Goal: Task Accomplishment & Management: Manage account settings

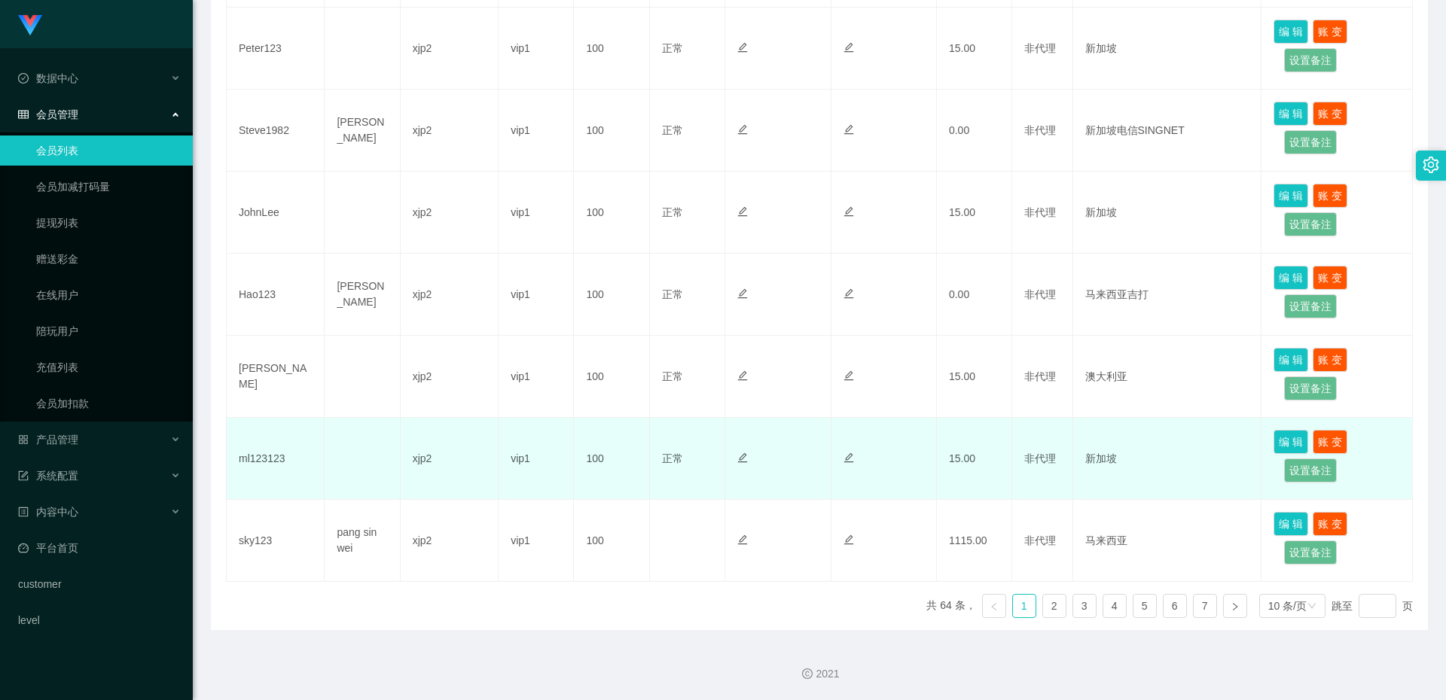
scroll to position [33, 0]
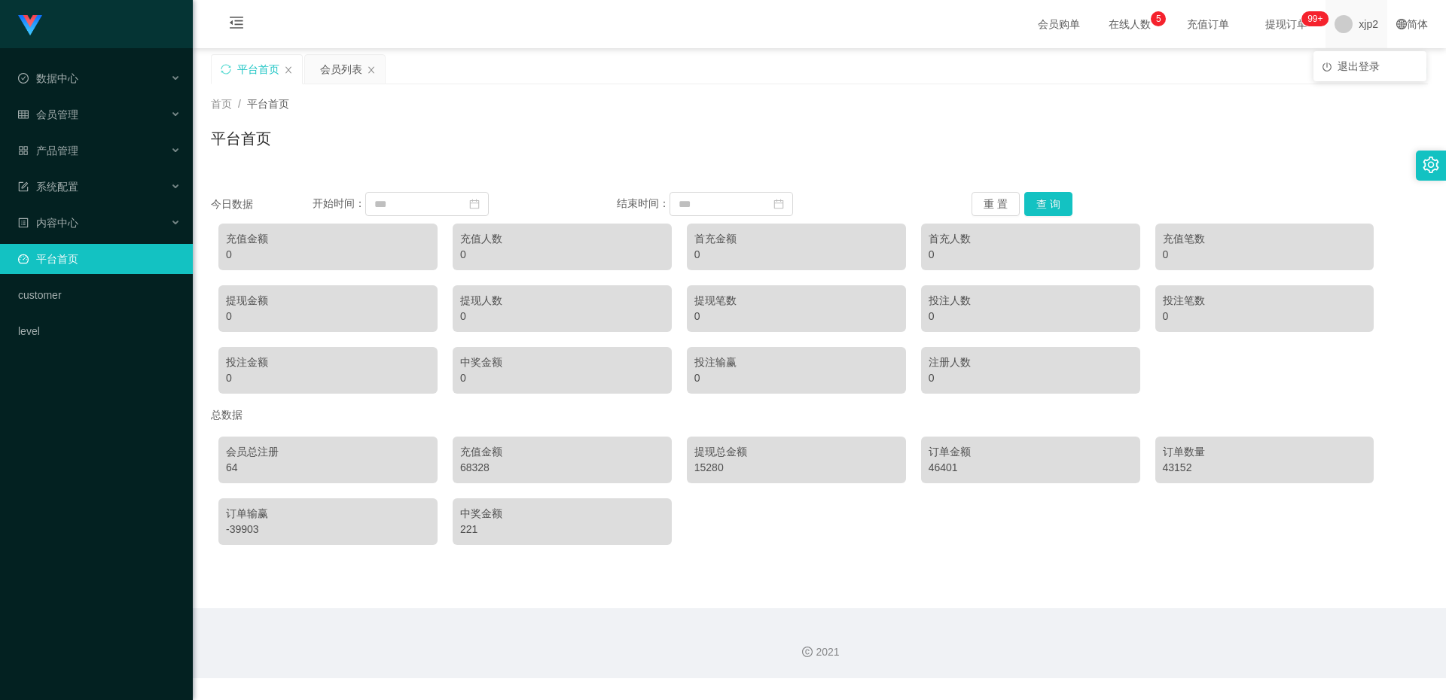
click at [1360, 26] on span "xjp2" at bounding box center [1369, 24] width 20 height 48
click at [1351, 65] on span "退出登录" at bounding box center [1359, 66] width 42 height 12
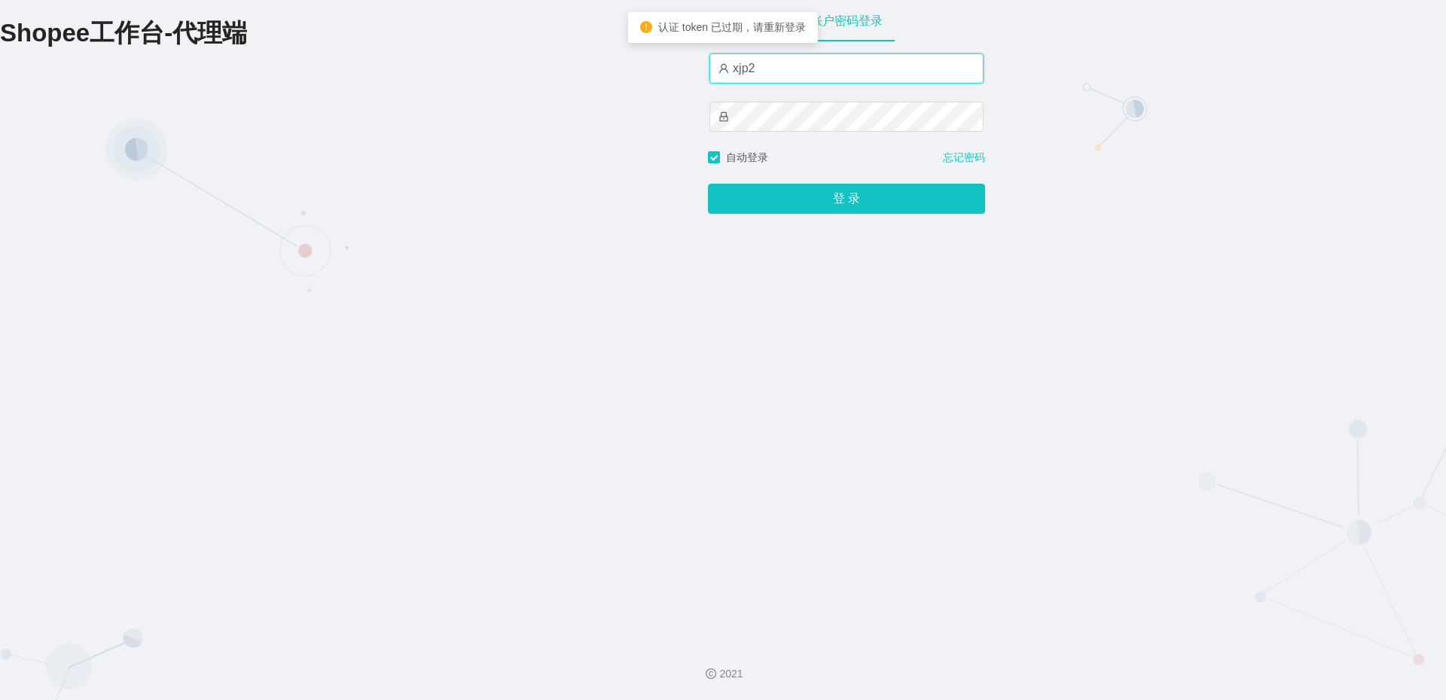
click at [768, 61] on input "xjp2" at bounding box center [847, 68] width 274 height 30
type input "xjp802"
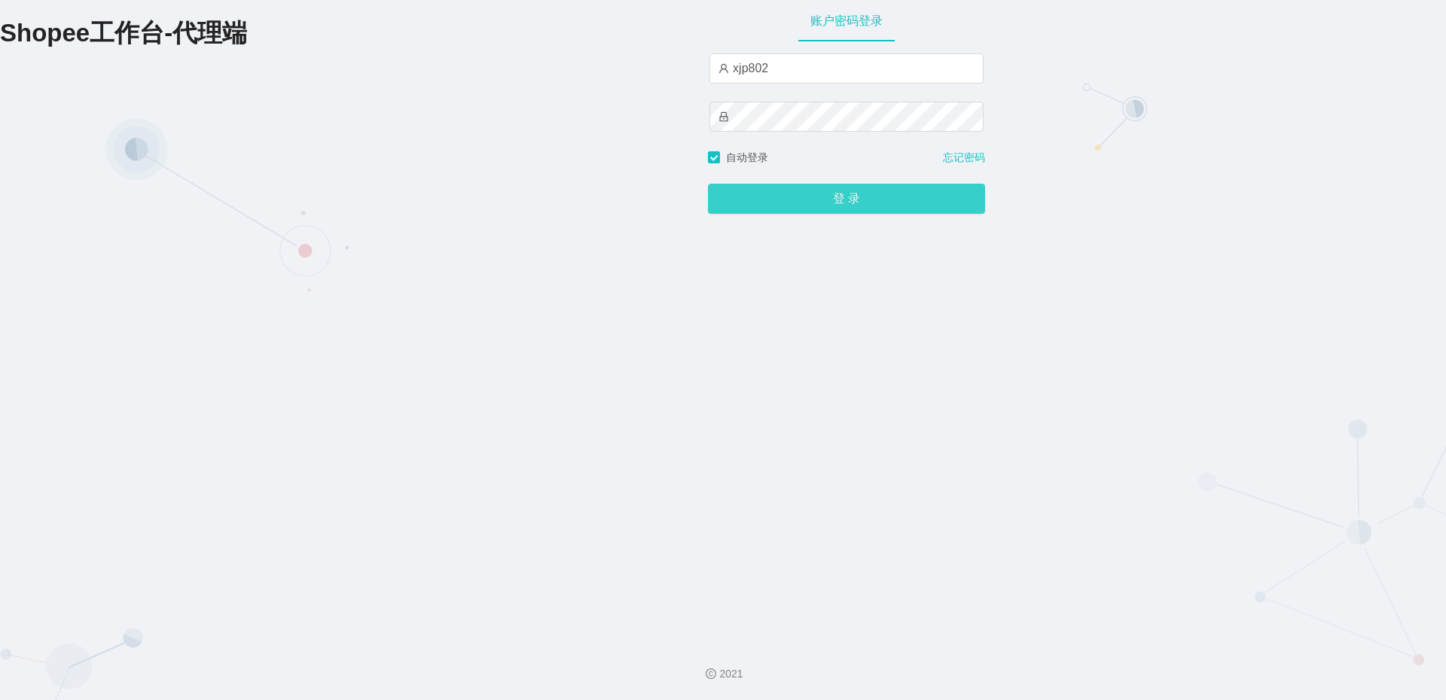
click at [797, 206] on button "登 录" at bounding box center [846, 199] width 277 height 30
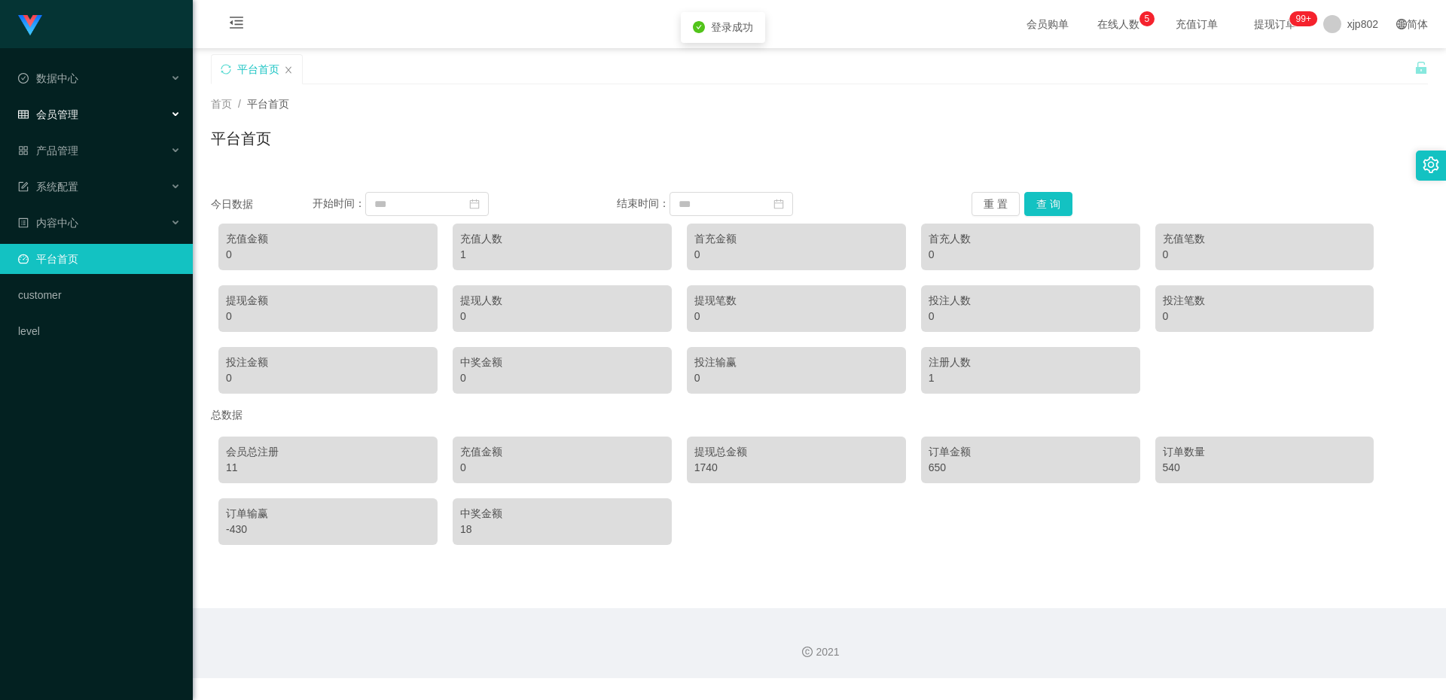
click at [58, 108] on span "会员管理" at bounding box center [48, 114] width 60 height 12
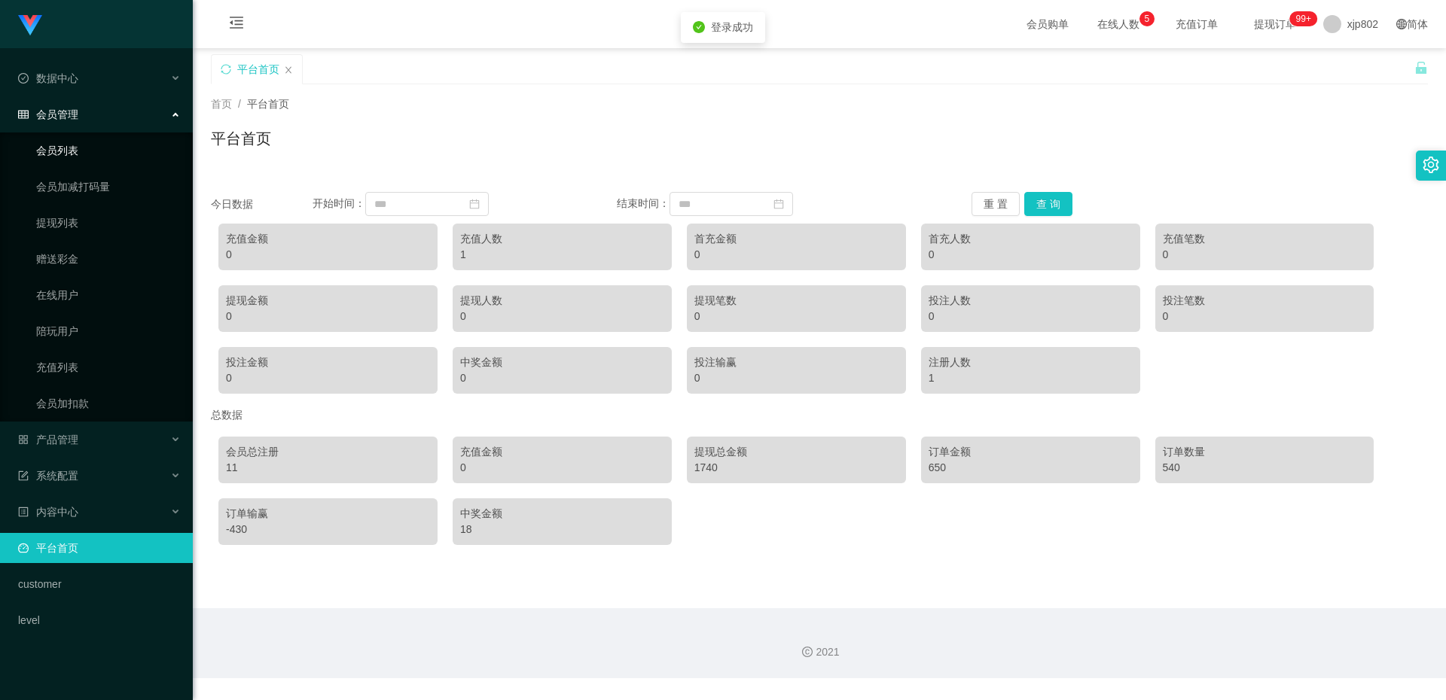
click at [72, 142] on link "会员列表" at bounding box center [108, 151] width 145 height 30
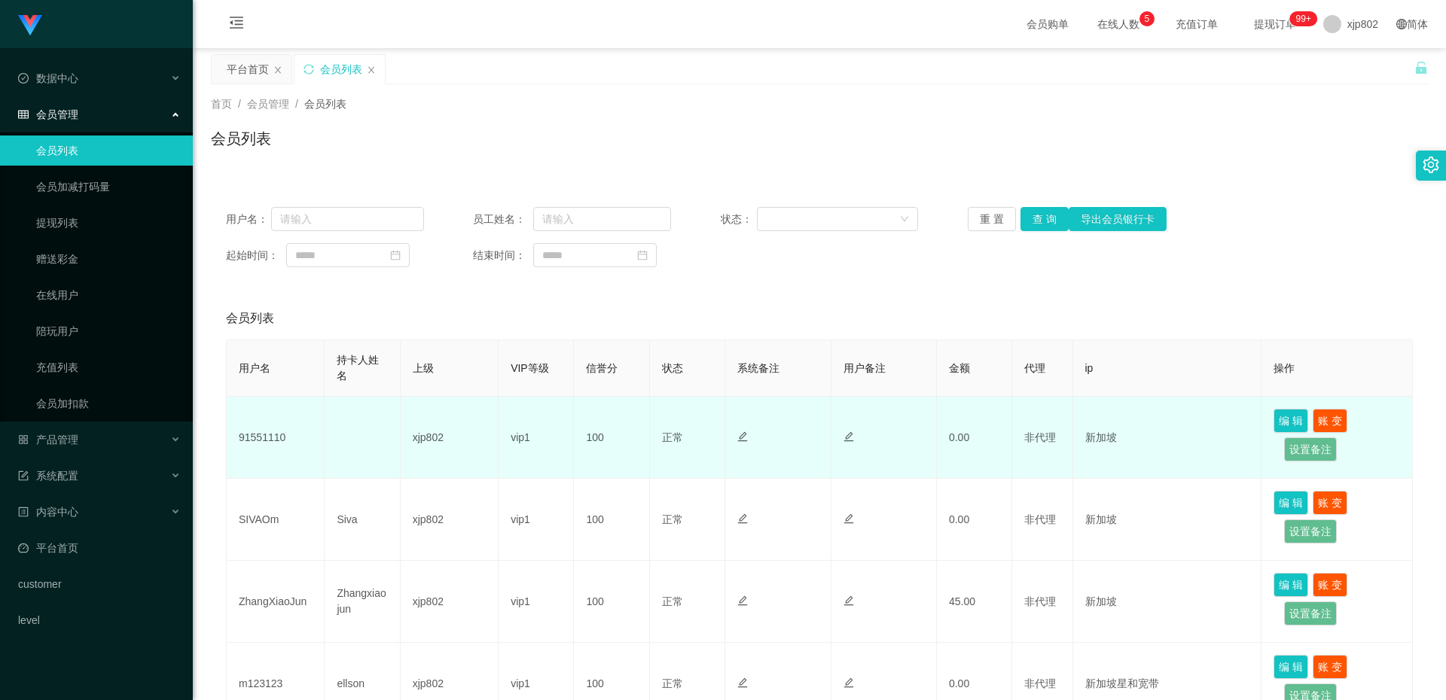
click at [266, 437] on td "91551110" at bounding box center [276, 438] width 98 height 82
copy td "91551110"
